Goal: Task Accomplishment & Management: Use online tool/utility

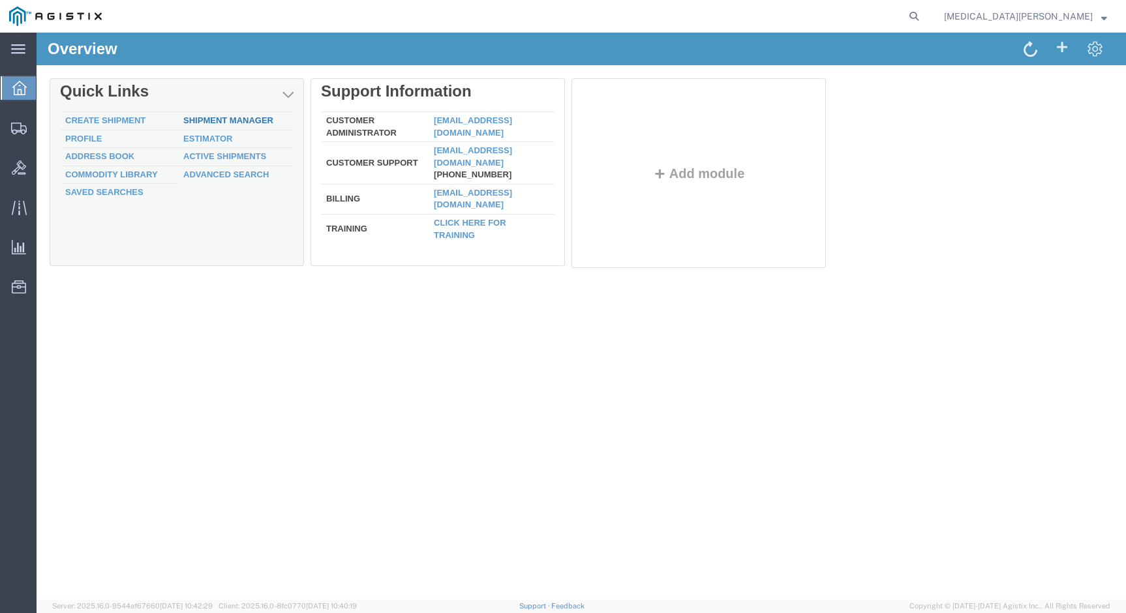
click at [207, 120] on link "Shipment Manager" at bounding box center [228, 120] width 90 height 10
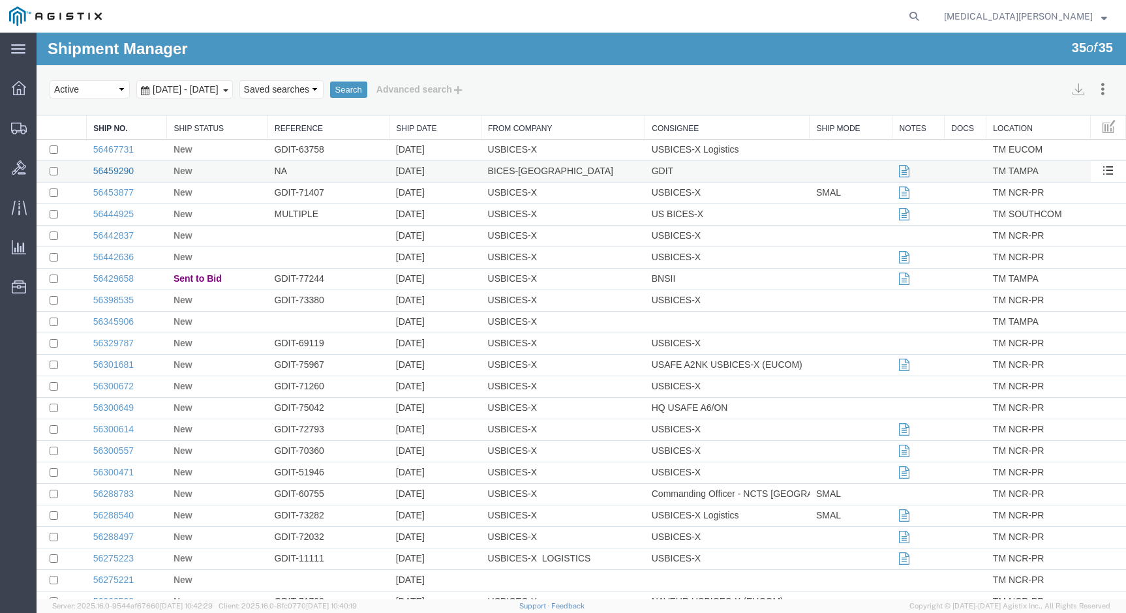
click at [112, 170] on link "56459290" at bounding box center [113, 171] width 40 height 10
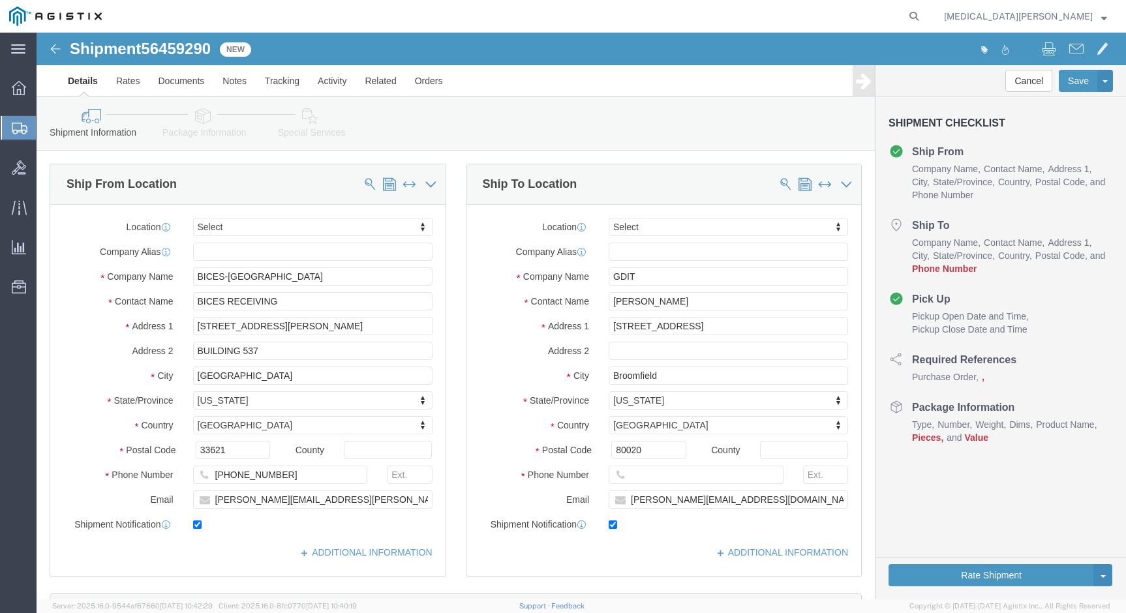
select select
click input "text"
type input "[PHONE_NUMBER]"
click button "Continue"
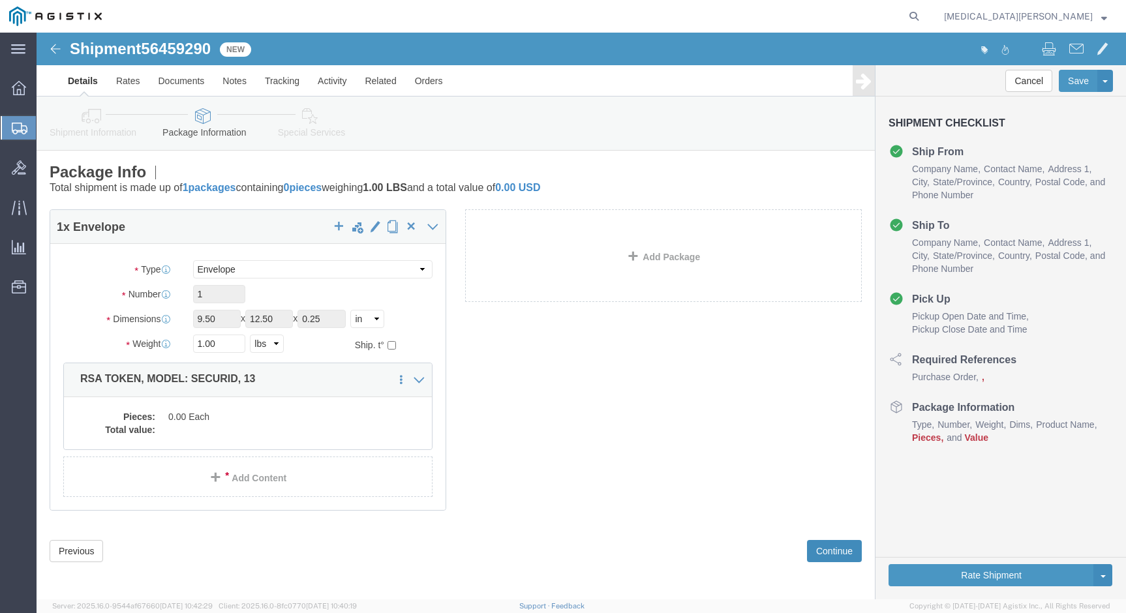
scroll to position [3, 0]
click button "Continue"
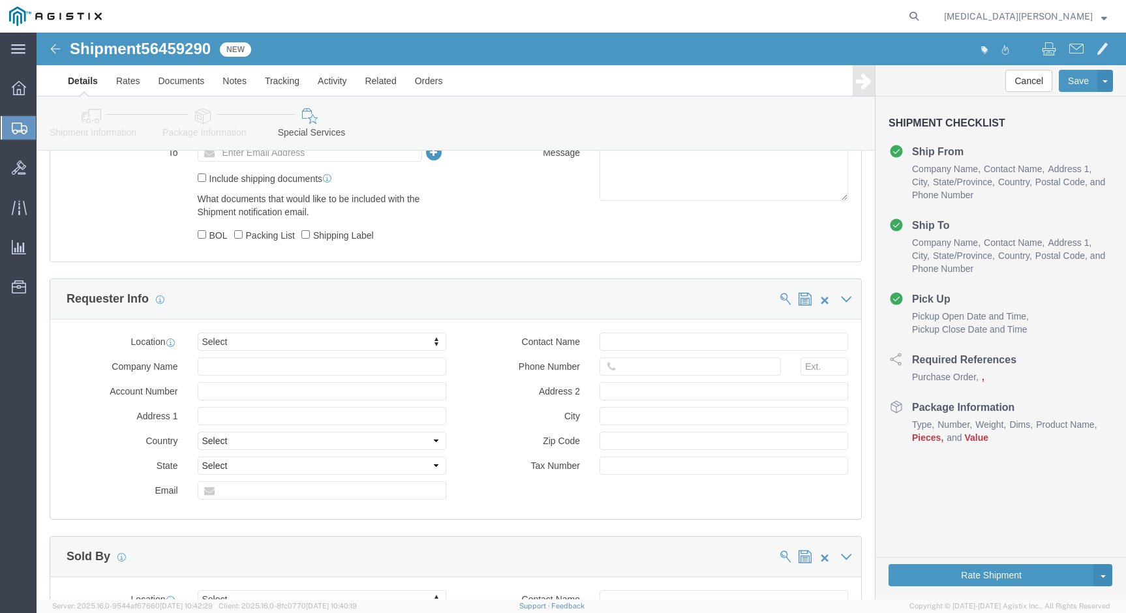
scroll to position [940, 0]
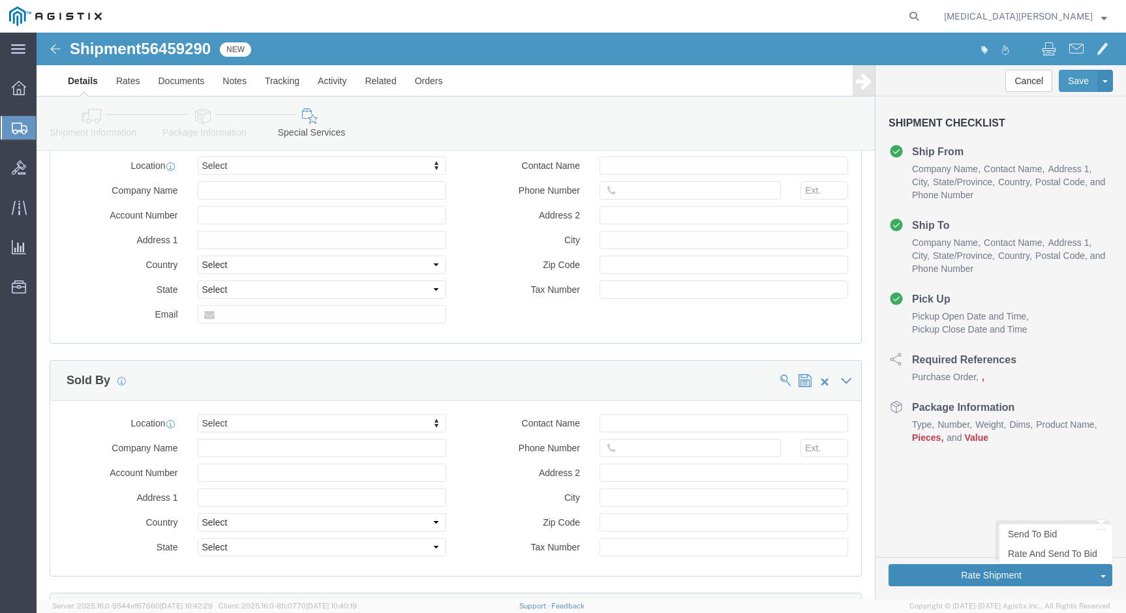
click button "Rate Shipment"
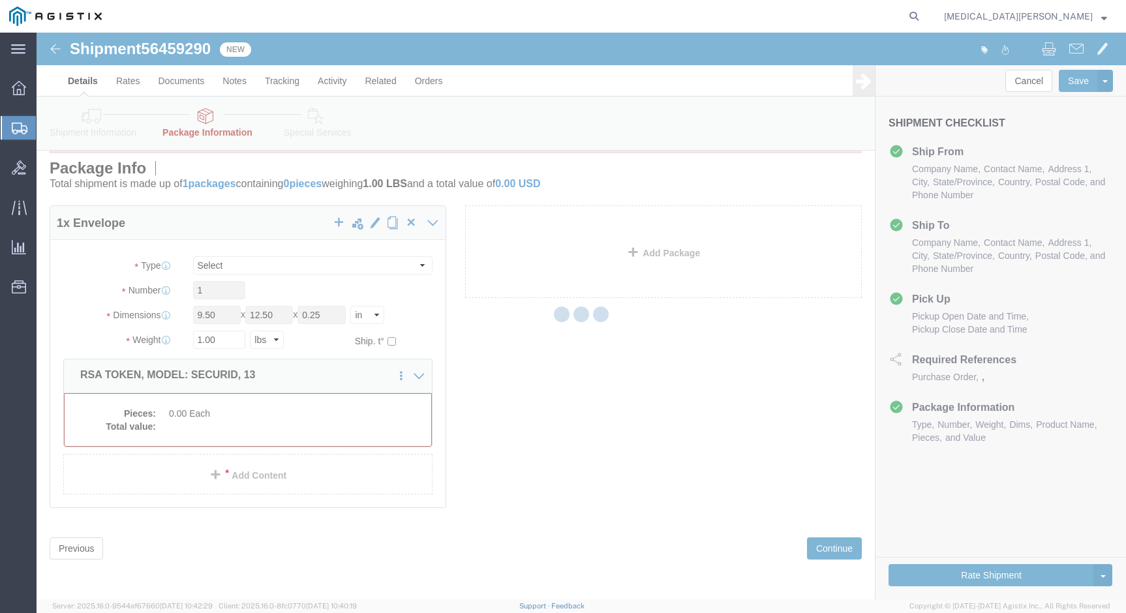
scroll to position [0, 0]
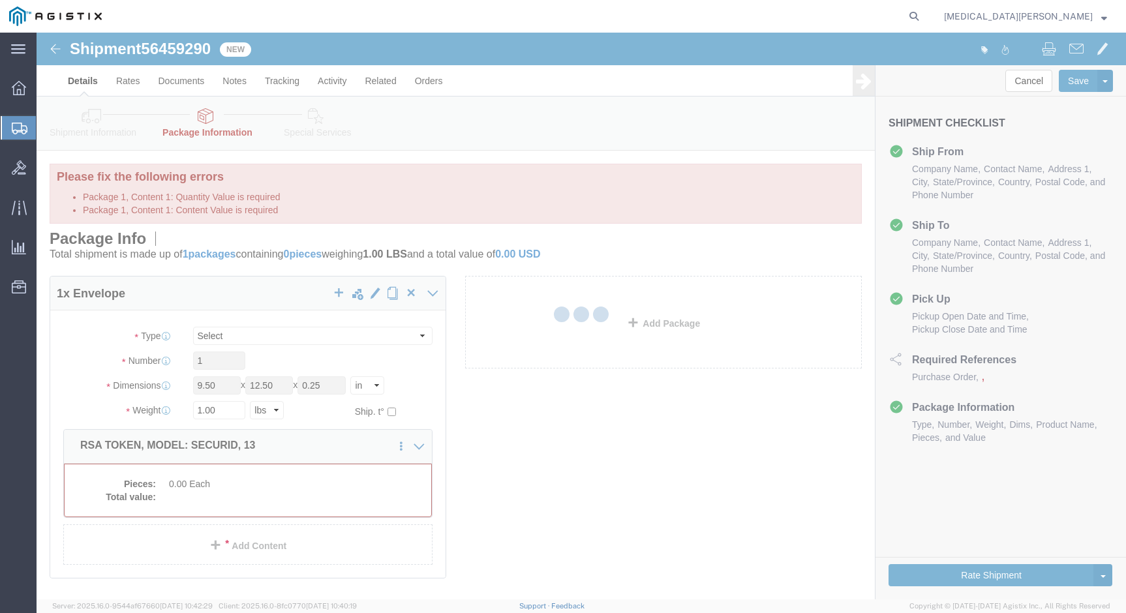
select select "ENV"
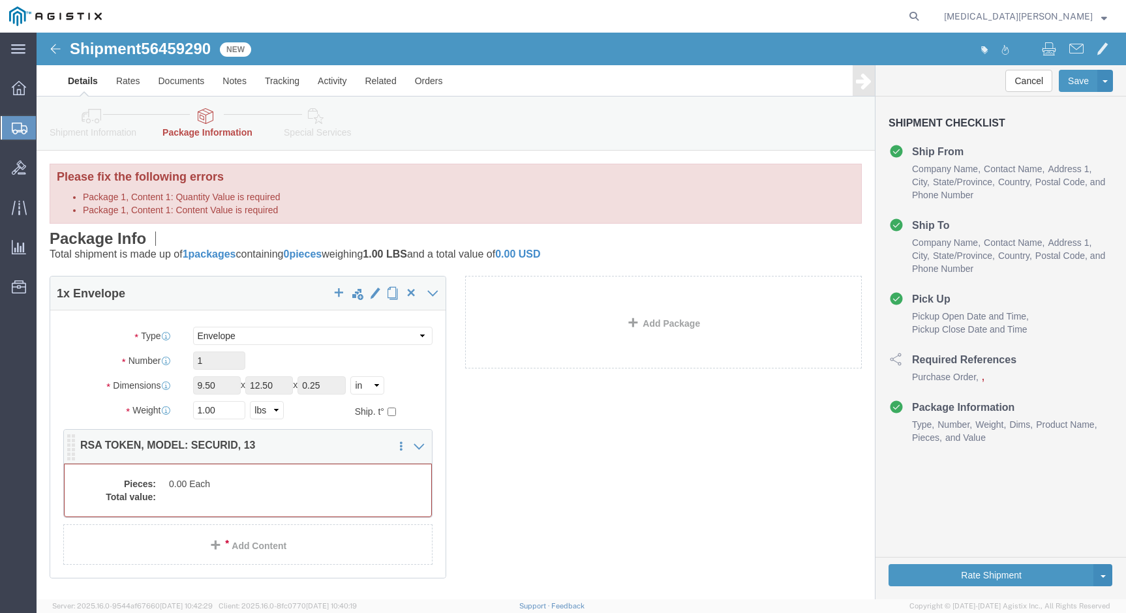
click dd "0.00 Each"
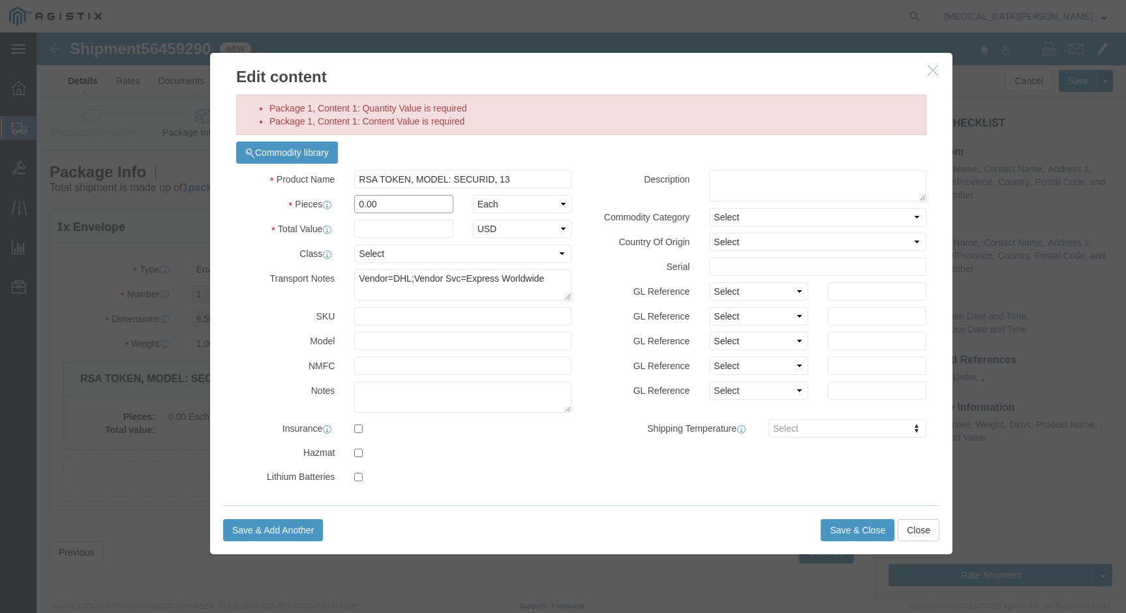
click input "0.00"
type input "1.00"
click input "text"
type input "250.00"
click div "Product Name RSA TOKEN, MODEL: SECURID, 13 Pieces 1.00 Select Bag Barrels 100Bo…"
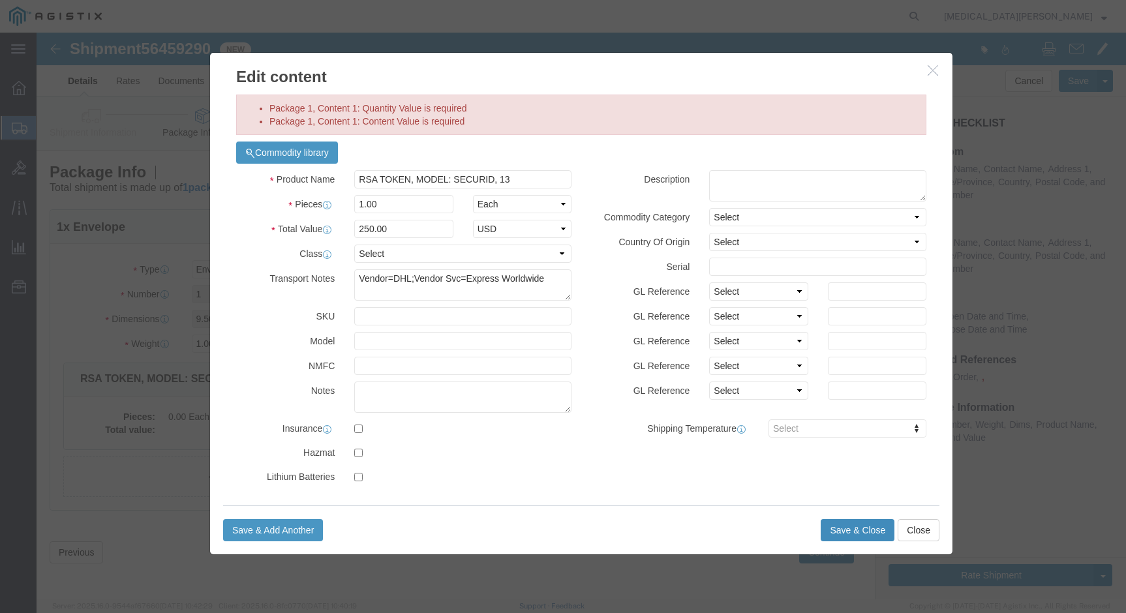
click button "Save & Close"
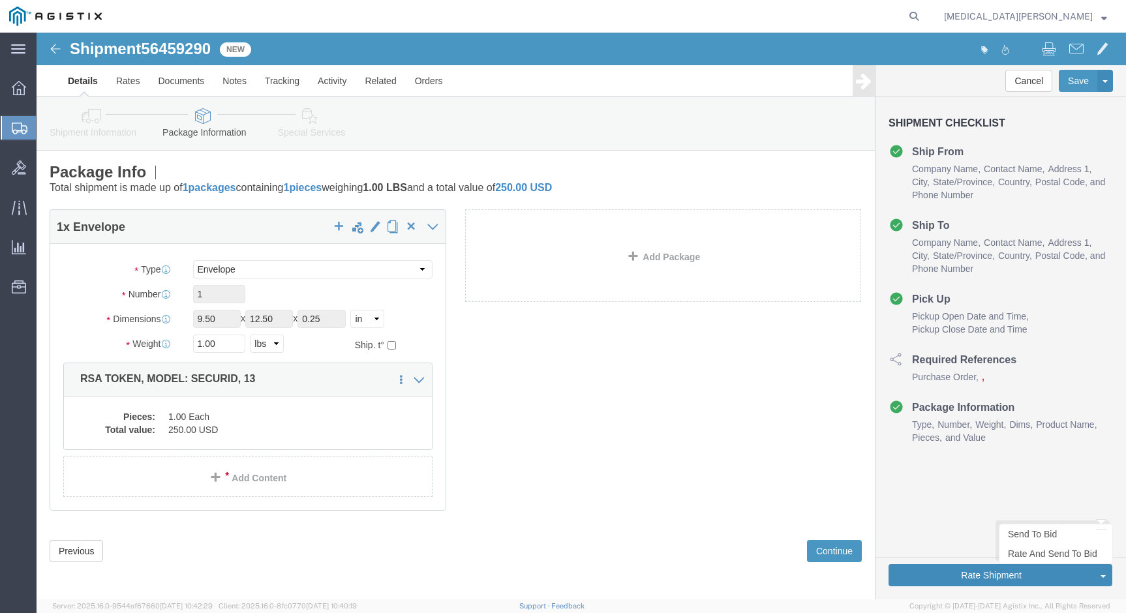
click button "Rate Shipment"
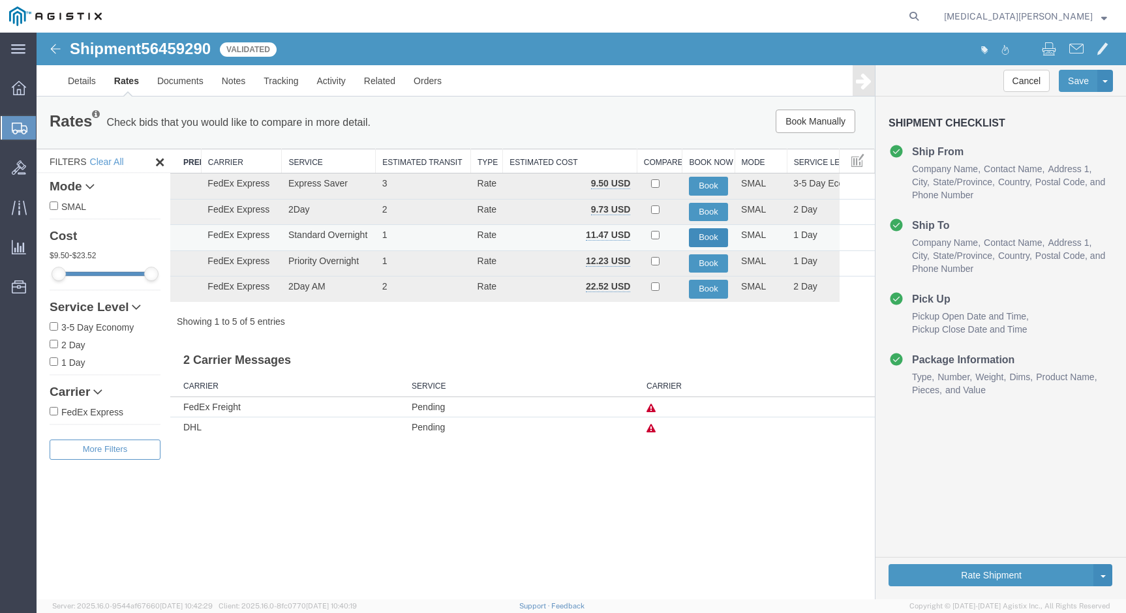
click at [697, 234] on button "Book" at bounding box center [708, 237] width 39 height 19
